Goal: Information Seeking & Learning: Understand process/instructions

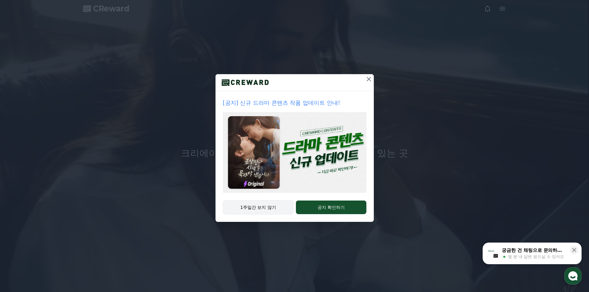
click at [273, 208] on button "1주일간 보지 않기" at bounding box center [258, 207] width 71 height 14
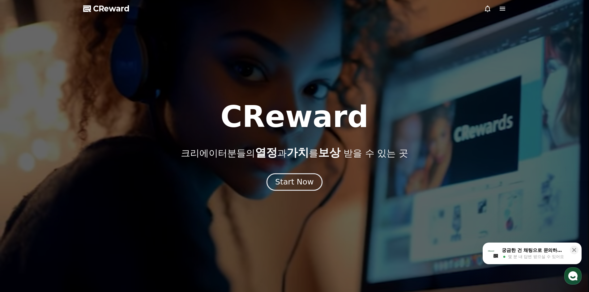
click at [290, 190] on button "Start Now" at bounding box center [295, 182] width 56 height 18
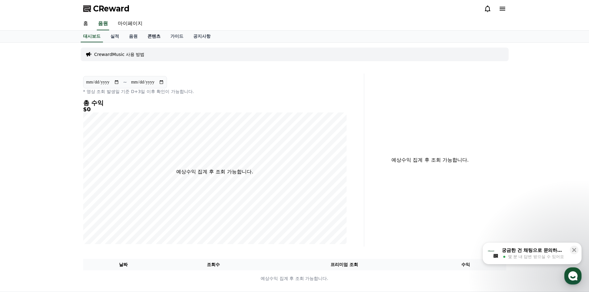
click at [151, 39] on link "콘텐츠" at bounding box center [154, 37] width 23 height 12
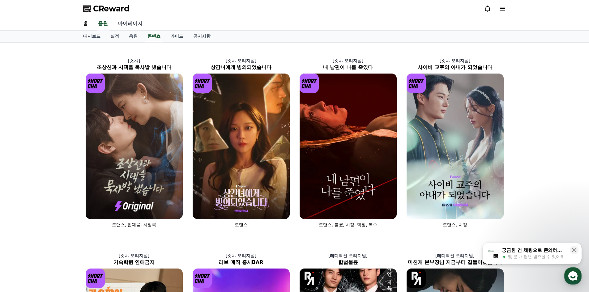
click at [133, 24] on link "마이페이지" at bounding box center [130, 23] width 35 height 13
select select "**********"
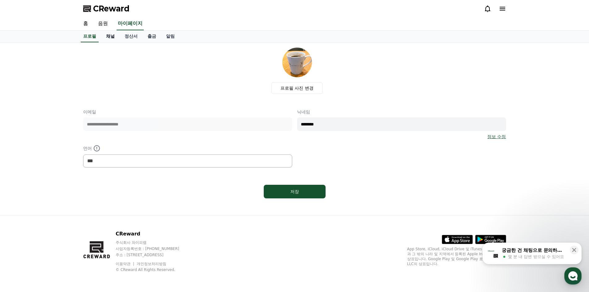
click at [107, 39] on link "채널" at bounding box center [110, 37] width 19 height 12
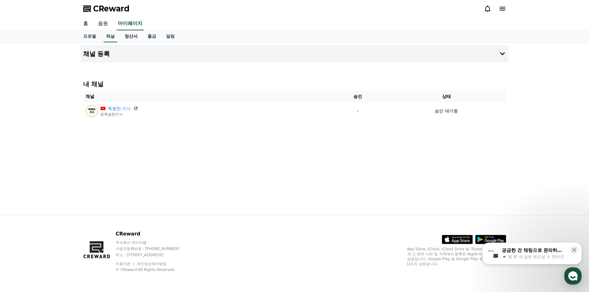
click at [126, 37] on link "정산서" at bounding box center [131, 37] width 23 height 12
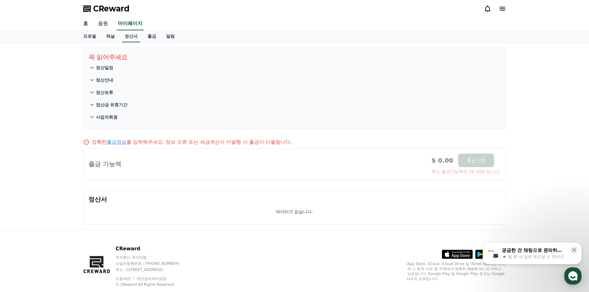
click at [98, 81] on p "정산안내" at bounding box center [104, 80] width 17 height 6
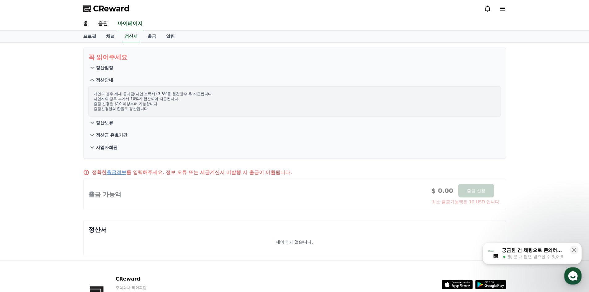
click at [101, 65] on p "정산일정" at bounding box center [104, 68] width 17 height 6
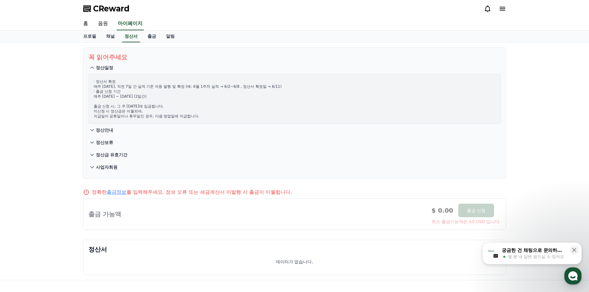
click at [112, 156] on p "정산금 유효기간" at bounding box center [112, 155] width 32 height 6
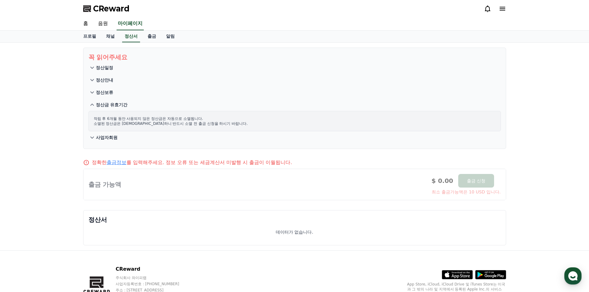
drag, startPoint x: 363, startPoint y: 227, endPoint x: 305, endPoint y: 15, distance: 219.3
